Goal: Task Accomplishment & Management: Manage account settings

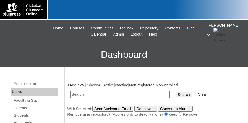
click at [87, 92] on input "text" at bounding box center [119, 94] width 99 height 7
type input "[PERSON_NAME]"
click at [175, 92] on input "Search" at bounding box center [183, 95] width 16 height 6
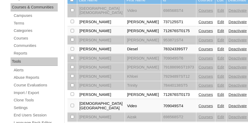
scroll to position [105, 0]
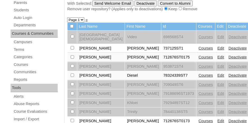
click at [217, 73] on link "Edit" at bounding box center [220, 75] width 7 height 4
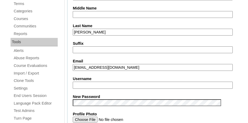
scroll to position [158, 0]
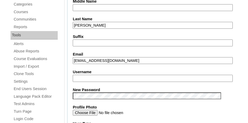
click at [93, 76] on input "Username" at bounding box center [153, 78] width 160 height 7
type input "b"
type input "delliott"
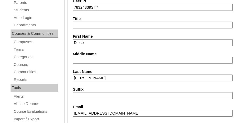
scroll to position [79, 0]
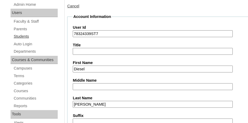
click at [24, 35] on link "Students" at bounding box center [35, 36] width 44 height 7
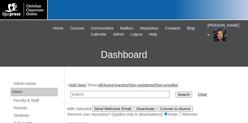
click at [92, 96] on input "text" at bounding box center [119, 94] width 99 height 7
type input "78324339"
click at [175, 92] on input "Search" at bounding box center [183, 95] width 16 height 6
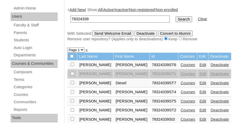
scroll to position [79, 0]
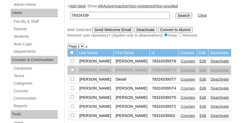
click at [199, 59] on link "Edit" at bounding box center [202, 61] width 7 height 4
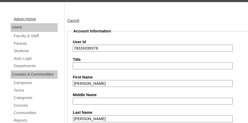
scroll to position [53, 0]
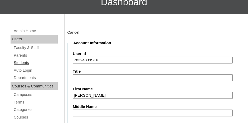
click at [20, 62] on link "Students" at bounding box center [35, 62] width 44 height 7
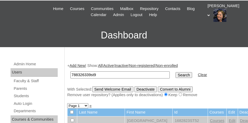
scroll to position [26, 0]
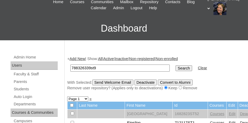
type input "788326339st9"
click at [177, 67] on td "Search" at bounding box center [184, 68] width 22 height 12
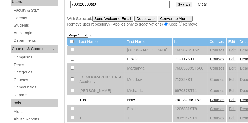
scroll to position [43, 0]
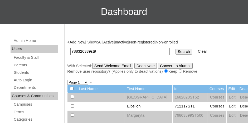
click at [175, 51] on input "Search" at bounding box center [183, 52] width 16 height 6
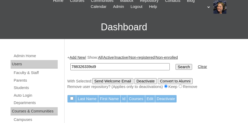
scroll to position [26, 0]
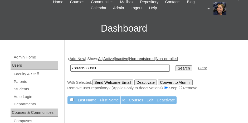
click at [104, 66] on input "788326339st9" at bounding box center [119, 67] width 99 height 7
type input "788326339st5"
click at [175, 65] on input "Search" at bounding box center [183, 68] width 16 height 6
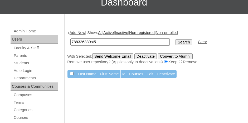
scroll to position [53, 0]
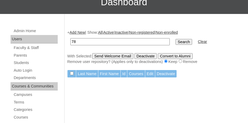
type input "7"
type input "elliot"
click at [175, 39] on input "Search" at bounding box center [183, 42] width 16 height 6
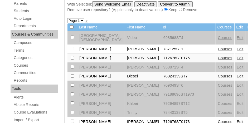
scroll to position [105, 0]
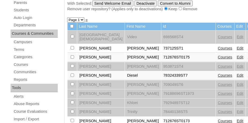
drag, startPoint x: 216, startPoint y: 79, endPoint x: 208, endPoint y: 78, distance: 8.0
click at [236, 77] on link "Edit" at bounding box center [239, 75] width 7 height 4
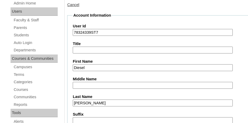
scroll to position [79, 0]
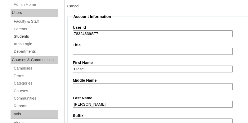
click at [22, 35] on link "Students" at bounding box center [35, 36] width 44 height 7
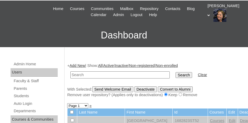
scroll to position [26, 0]
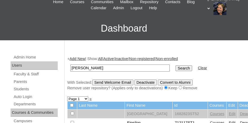
type input "elliott"
click at [175, 67] on input "Search" at bounding box center [183, 68] width 16 height 6
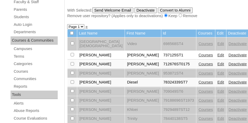
scroll to position [105, 0]
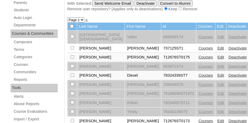
drag, startPoint x: 74, startPoint y: 69, endPoint x: 77, endPoint y: 69, distance: 3.7
click at [74, 71] on td at bounding box center [71, 75] width 9 height 9
click at [72, 38] on input "checkbox" at bounding box center [72, 36] width 3 height 3
checkbox input "true"
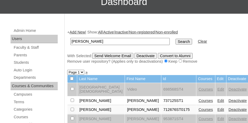
scroll to position [53, 0]
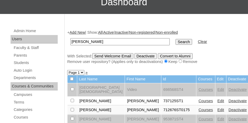
click at [102, 55] on input "Send Welcome Email" at bounding box center [112, 56] width 41 height 6
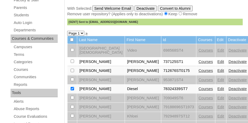
scroll to position [105, 0]
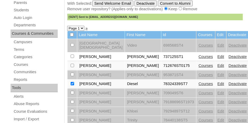
click at [217, 82] on link "Edit" at bounding box center [220, 84] width 7 height 4
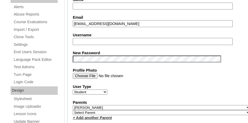
scroll to position [184, 0]
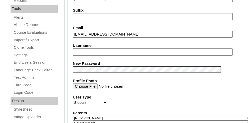
click at [110, 51] on input "Username" at bounding box center [153, 51] width 160 height 7
type input "delliott"
drag, startPoint x: 124, startPoint y: 33, endPoint x: 73, endPoint y: 32, distance: 50.3
click at [73, 32] on input "bigdranch25@icloud.com" at bounding box center [153, 34] width 160 height 7
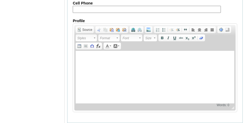
scroll to position [690, 0]
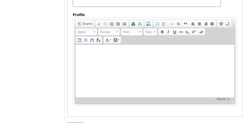
click at [77, 122] on input "Submit" at bounding box center [75, 125] width 16 height 6
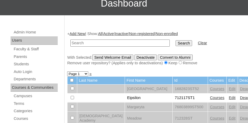
scroll to position [53, 0]
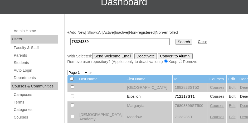
type input "78324339"
click at [175, 39] on input "Search" at bounding box center [183, 42] width 16 height 6
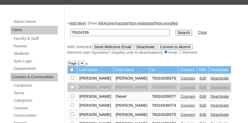
scroll to position [53, 0]
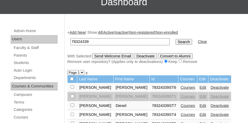
click at [94, 40] on input "78324339" at bounding box center [119, 41] width 99 height 7
drag, startPoint x: 90, startPoint y: 40, endPoint x: 100, endPoint y: 41, distance: 10.0
click at [100, 41] on input "78324339" at bounding box center [119, 41] width 99 height 7
click at [23, 56] on link "Parents" at bounding box center [35, 55] width 44 height 7
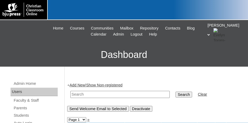
click at [95, 94] on input "text" at bounding box center [119, 94] width 99 height 7
type input "78324339"
click at [175, 92] on input "Search" at bounding box center [183, 95] width 16 height 6
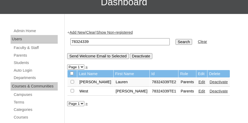
scroll to position [79, 0]
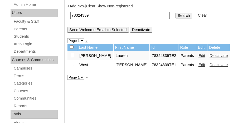
click at [198, 56] on link "Edit" at bounding box center [201, 55] width 7 height 4
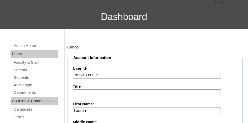
scroll to position [26, 0]
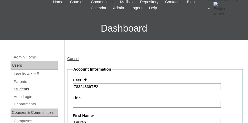
click at [22, 89] on link "Students" at bounding box center [35, 89] width 44 height 7
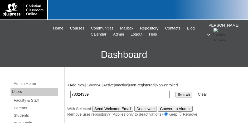
type input "78324339"
click at [175, 92] on input "Search" at bounding box center [183, 95] width 16 height 6
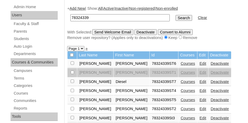
scroll to position [79, 0]
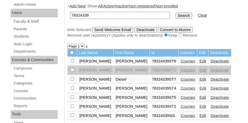
click at [199, 95] on link "Edit" at bounding box center [202, 97] width 7 height 4
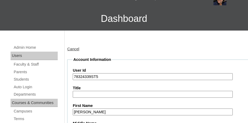
scroll to position [26, 0]
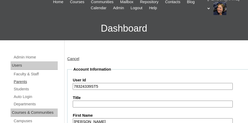
click at [21, 83] on link "Parents" at bounding box center [35, 81] width 44 height 7
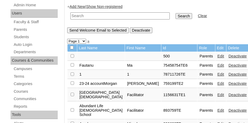
scroll to position [26, 0]
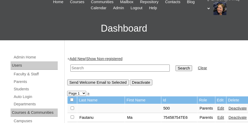
click at [94, 67] on input "text" at bounding box center [119, 67] width 99 height 7
type input "[PERSON_NAME]"
click at [175, 65] on input "Search" at bounding box center [183, 68] width 16 height 6
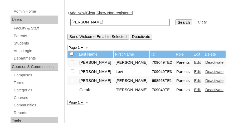
scroll to position [79, 0]
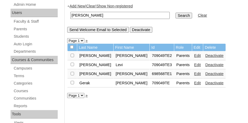
drag, startPoint x: 89, startPoint y: 15, endPoint x: 46, endPoint y: 24, distance: 44.1
click at [19, 30] on link "Parents" at bounding box center [35, 29] width 44 height 7
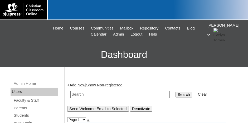
click at [87, 92] on td at bounding box center [120, 94] width 104 height 12
click at [87, 93] on input "text" at bounding box center [119, 94] width 99 height 7
type input "[PERSON_NAME]"
click at [175, 92] on input "Search" at bounding box center [183, 95] width 16 height 6
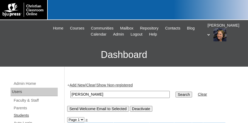
click at [23, 114] on link "Students" at bounding box center [35, 115] width 44 height 7
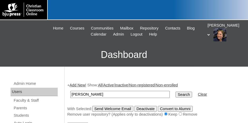
type input "[PERSON_NAME]"
click at [175, 92] on input "Search" at bounding box center [183, 95] width 16 height 6
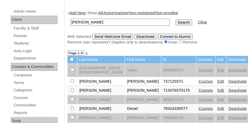
scroll to position [79, 0]
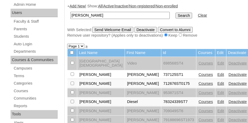
click at [217, 99] on link "Edit" at bounding box center [220, 101] width 7 height 4
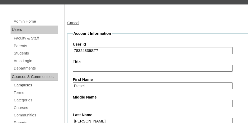
scroll to position [26, 0]
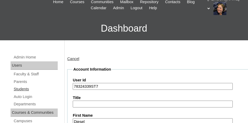
click at [20, 89] on link "Students" at bounding box center [35, 89] width 44 height 7
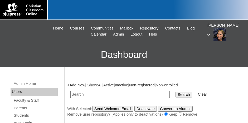
scroll to position [26, 0]
